Goal: Information Seeking & Learning: Learn about a topic

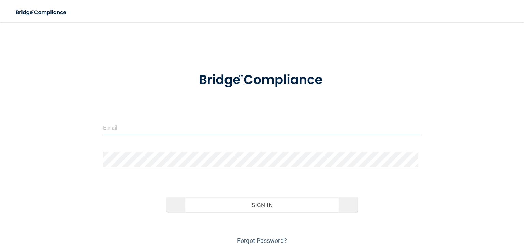
type input "[EMAIL_ADDRESS][DOMAIN_NAME]"
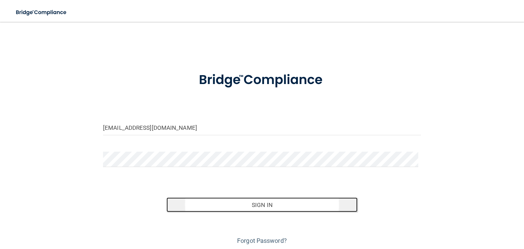
click at [268, 207] on button "Sign In" at bounding box center [262, 204] width 191 height 15
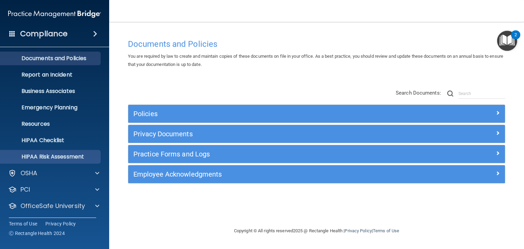
scroll to position [34, 0]
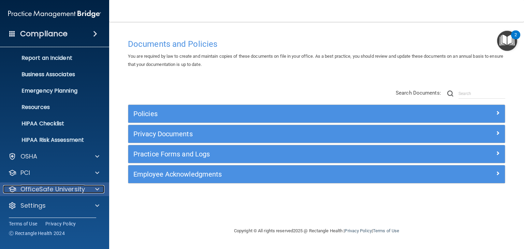
click at [67, 189] on p "OfficeSafe University" at bounding box center [52, 189] width 65 height 8
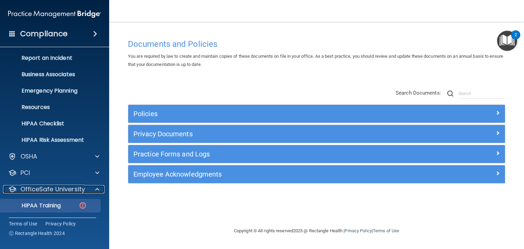
scroll to position [83, 0]
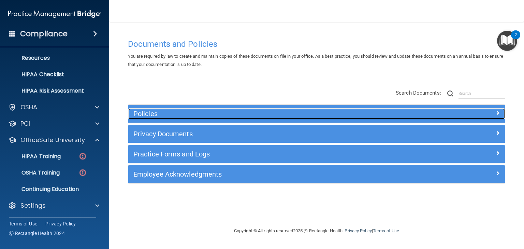
click at [145, 117] on h5 "Policies" at bounding box center [270, 114] width 272 height 8
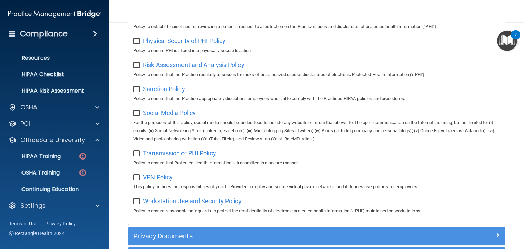
scroll to position [539, 0]
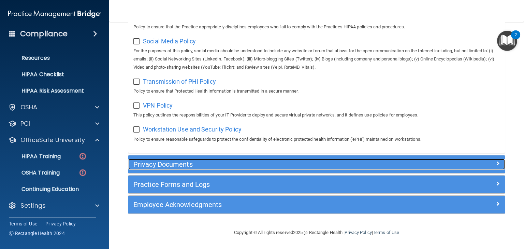
click at [153, 160] on h5 "Privacy Documents" at bounding box center [270, 164] width 272 height 8
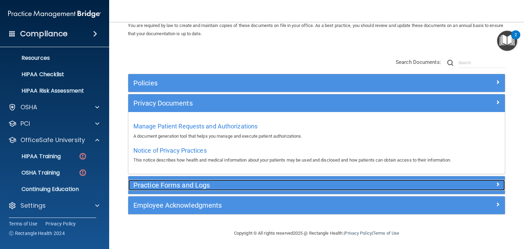
click at [157, 184] on h5 "Practice Forms and Logs" at bounding box center [270, 185] width 272 height 8
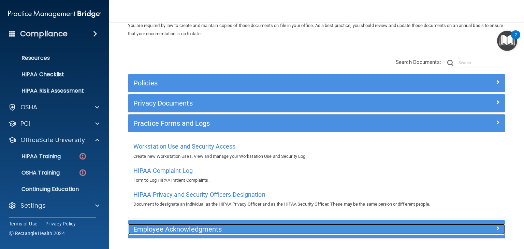
click at [153, 225] on h5 "Employee Acknowledgments" at bounding box center [270, 229] width 272 height 8
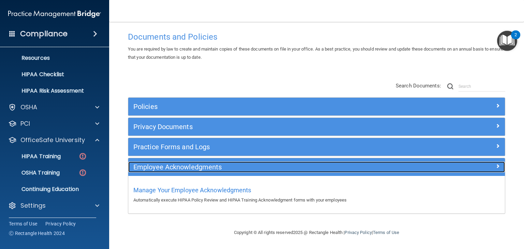
scroll to position [7, 0]
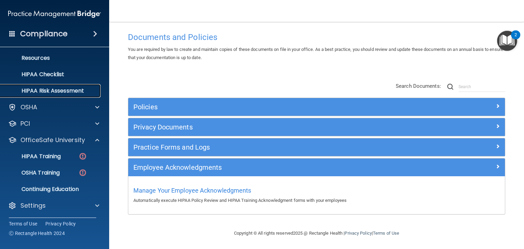
click at [39, 90] on p "HIPAA Risk Assessment" at bounding box center [50, 90] width 93 height 7
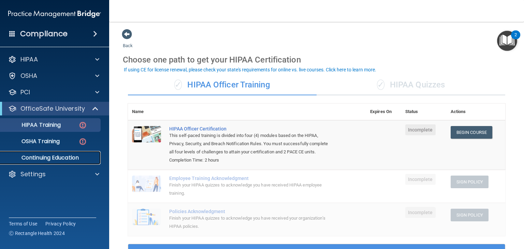
click at [40, 157] on p "Continuing Education" at bounding box center [50, 157] width 93 height 7
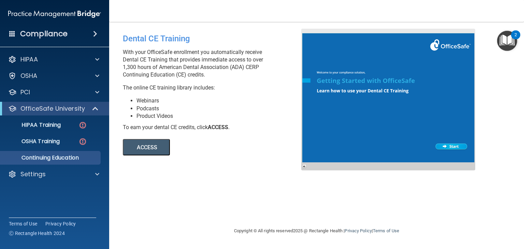
click at [146, 147] on button "ACCESS" at bounding box center [146, 147] width 47 height 16
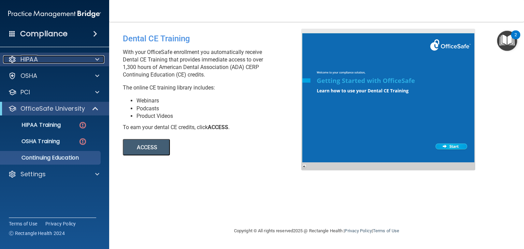
click at [39, 61] on div "HIPAA" at bounding box center [45, 59] width 85 height 8
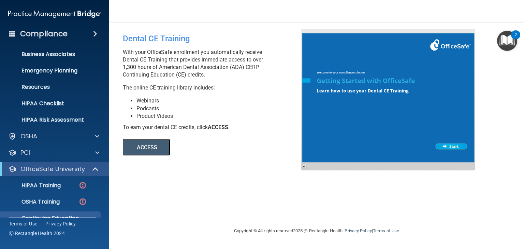
scroll to position [55, 0]
click at [93, 33] on span at bounding box center [95, 34] width 4 height 8
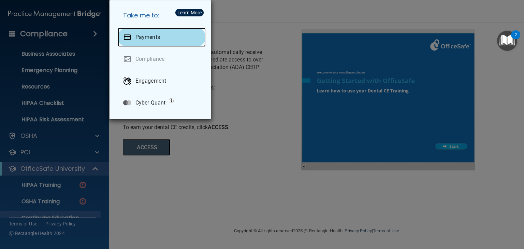
click at [145, 37] on p "Payments" at bounding box center [148, 37] width 25 height 7
